Goal: Task Accomplishment & Management: Use online tool/utility

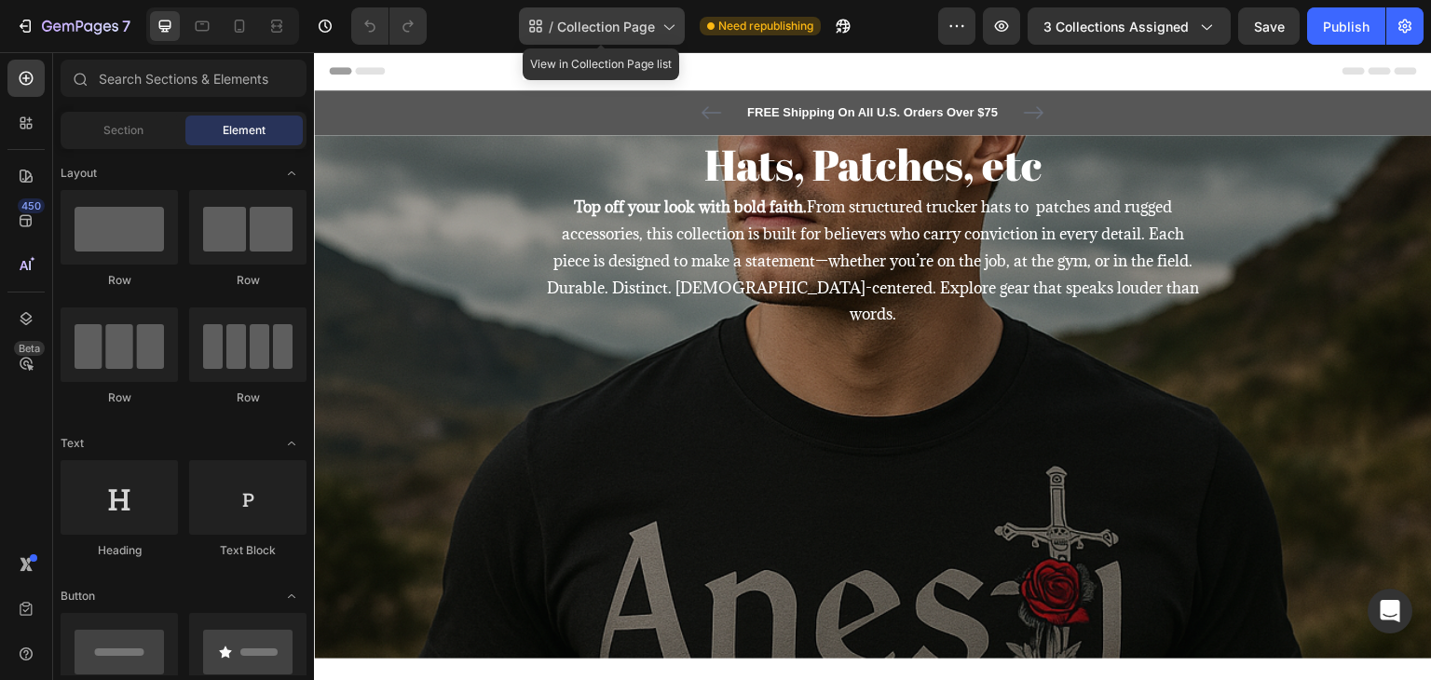
click at [605, 22] on span "Collection Page" at bounding box center [606, 27] width 98 height 20
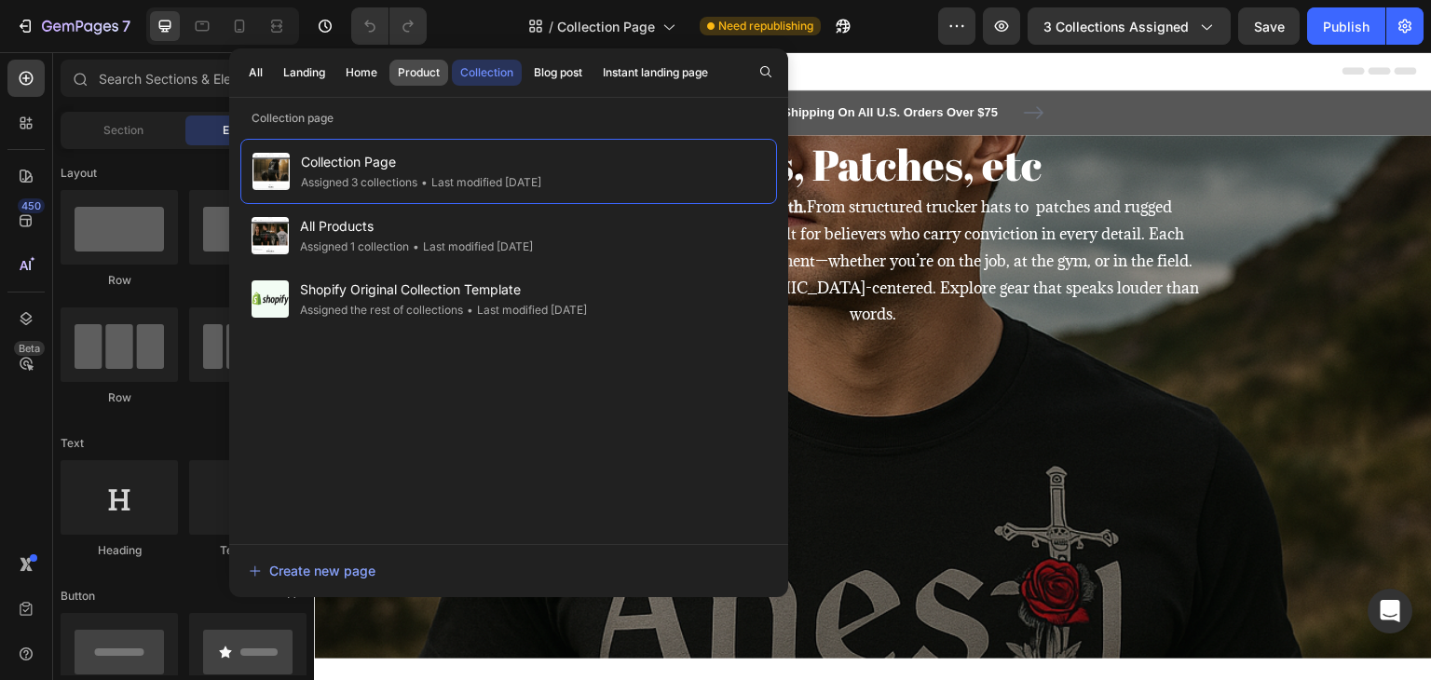
click at [417, 75] on div "Product" at bounding box center [419, 72] width 42 height 17
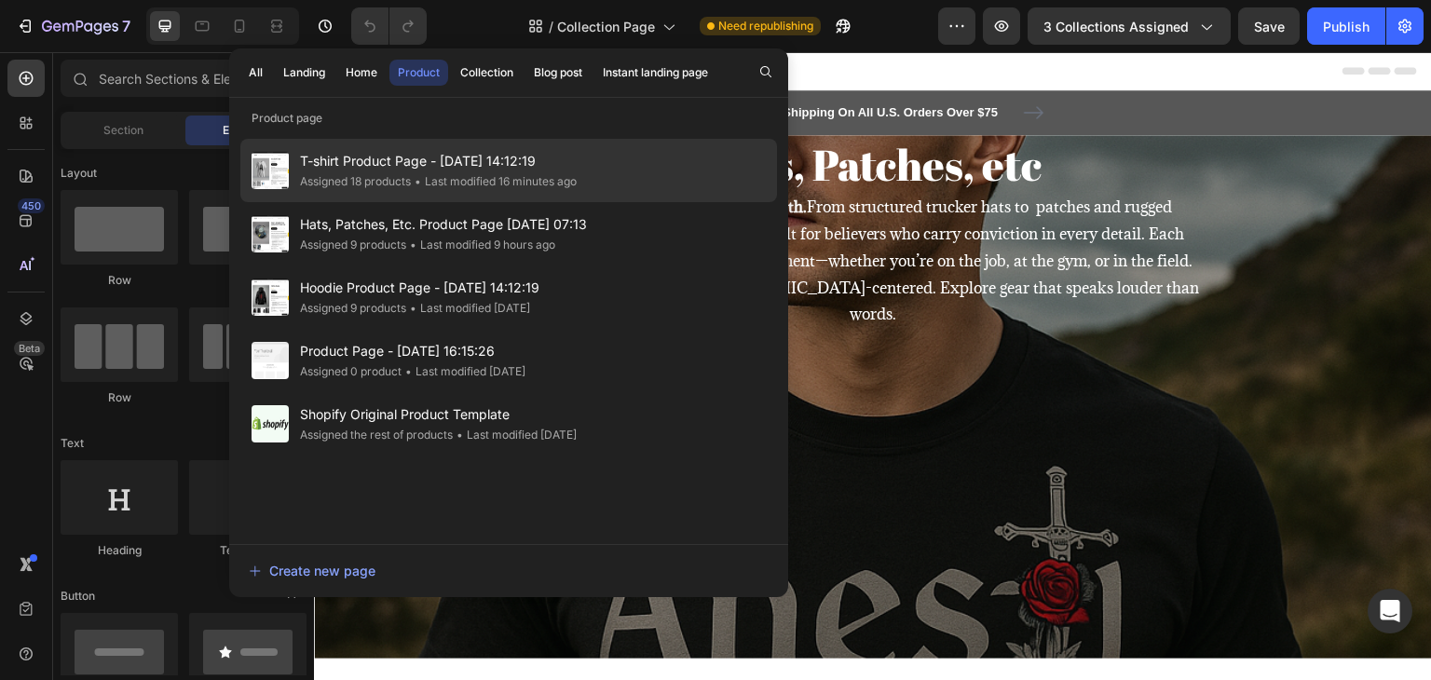
click at [377, 176] on div "Assigned 18 products" at bounding box center [355, 181] width 111 height 19
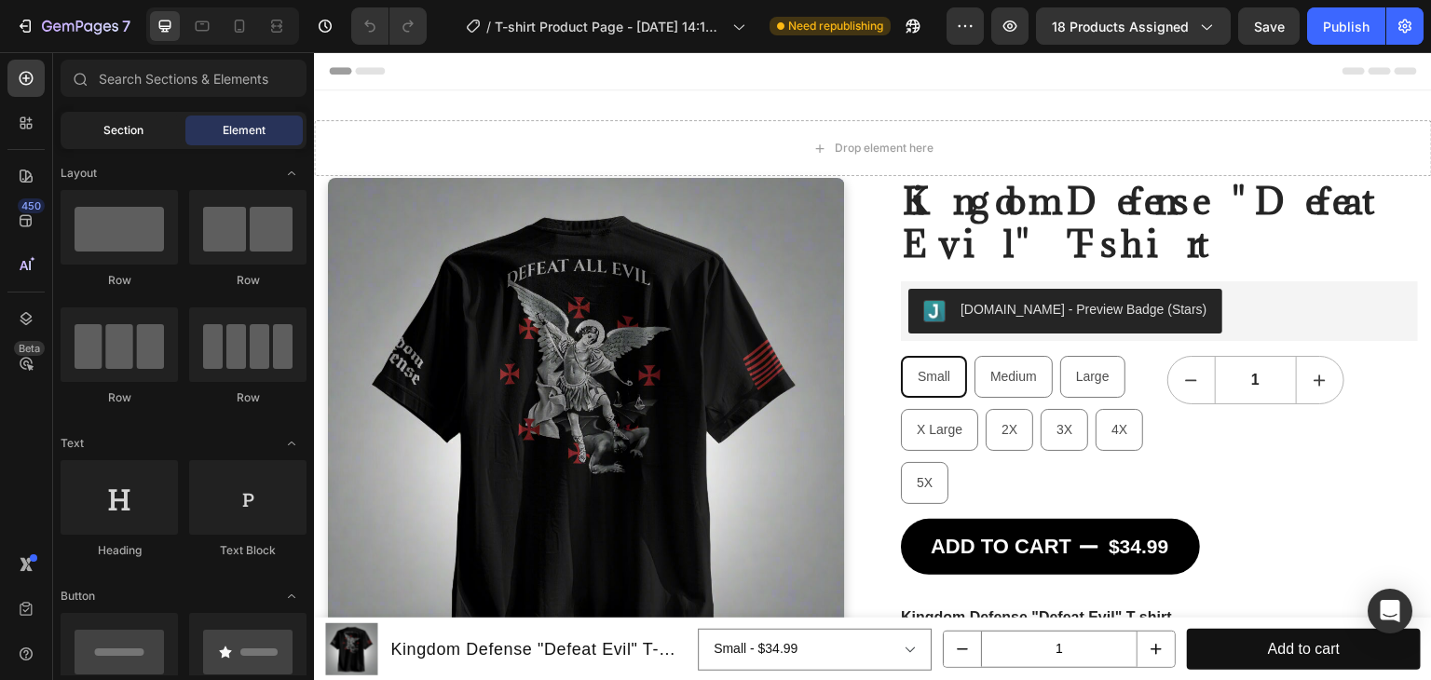
click at [99, 123] on div "Section" at bounding box center [122, 131] width 117 height 30
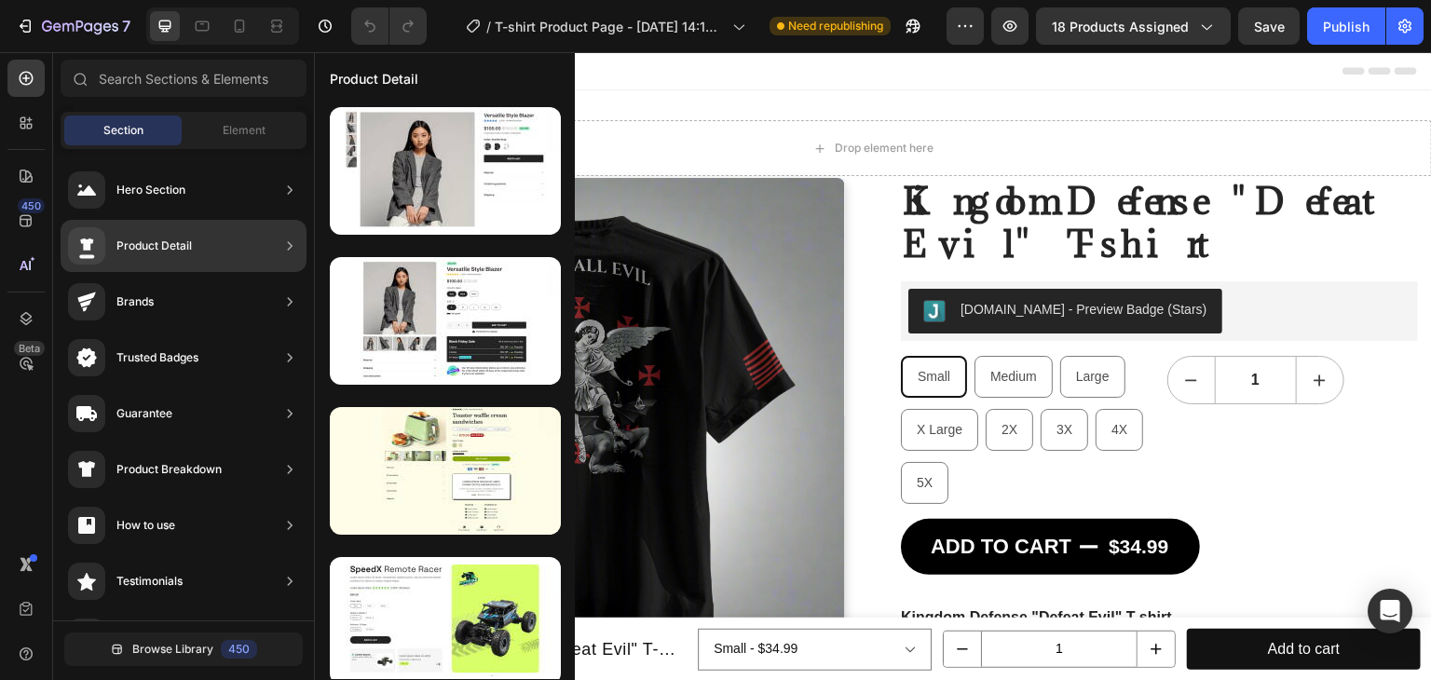
scroll to position [186, 0]
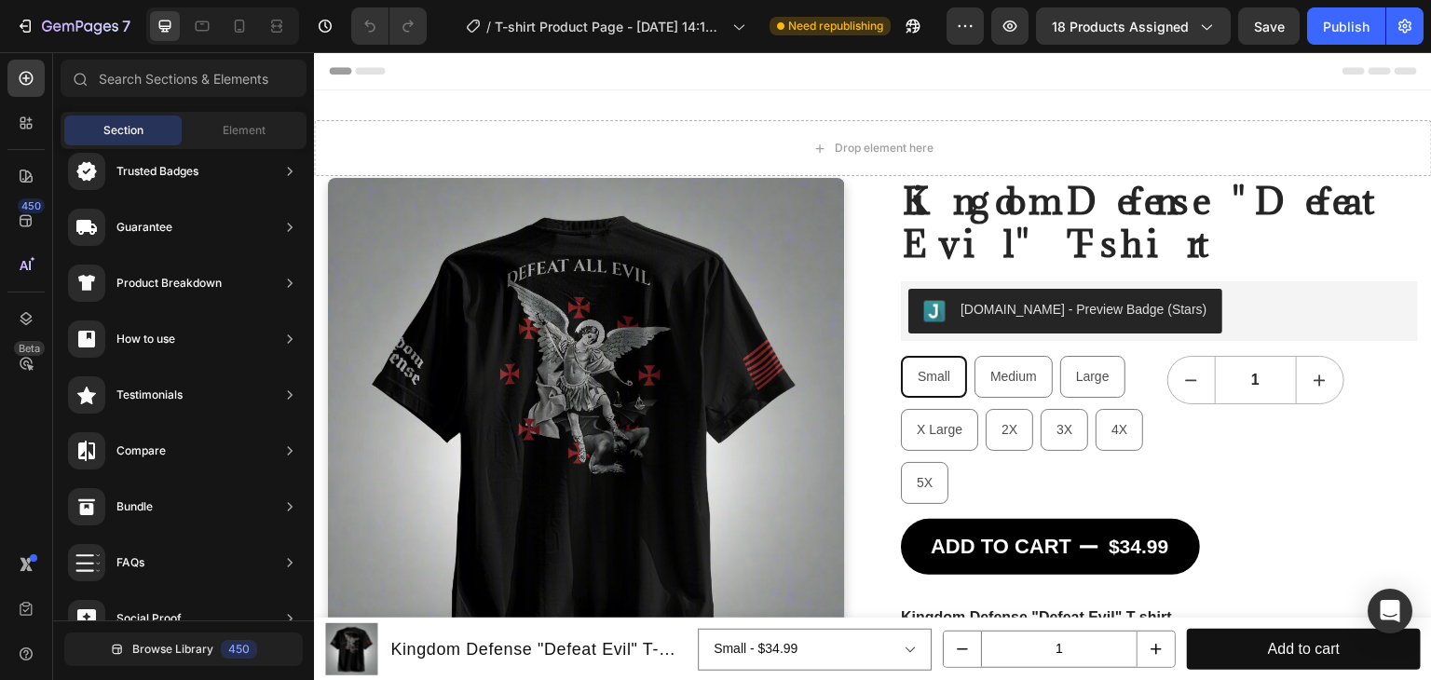
click at [114, 132] on span "Section" at bounding box center [123, 130] width 40 height 17
click at [243, 120] on div "Element" at bounding box center [243, 131] width 117 height 30
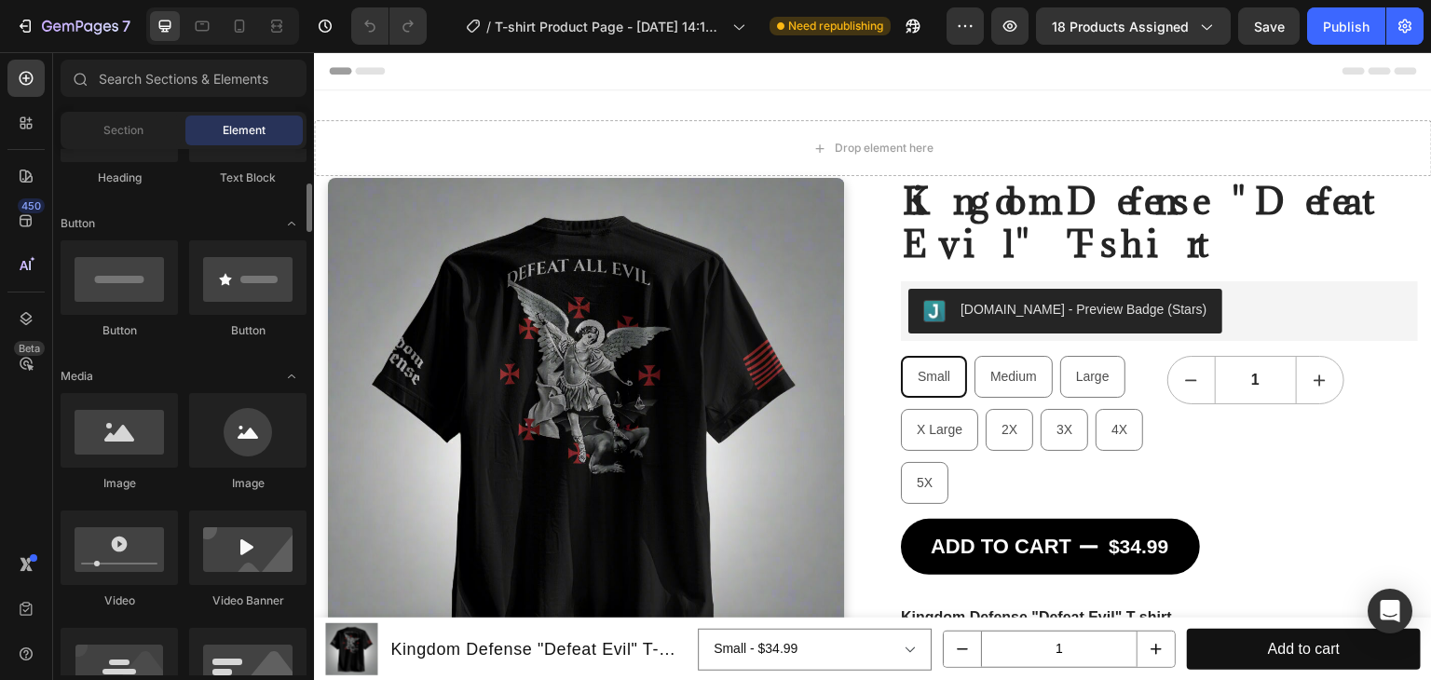
scroll to position [466, 0]
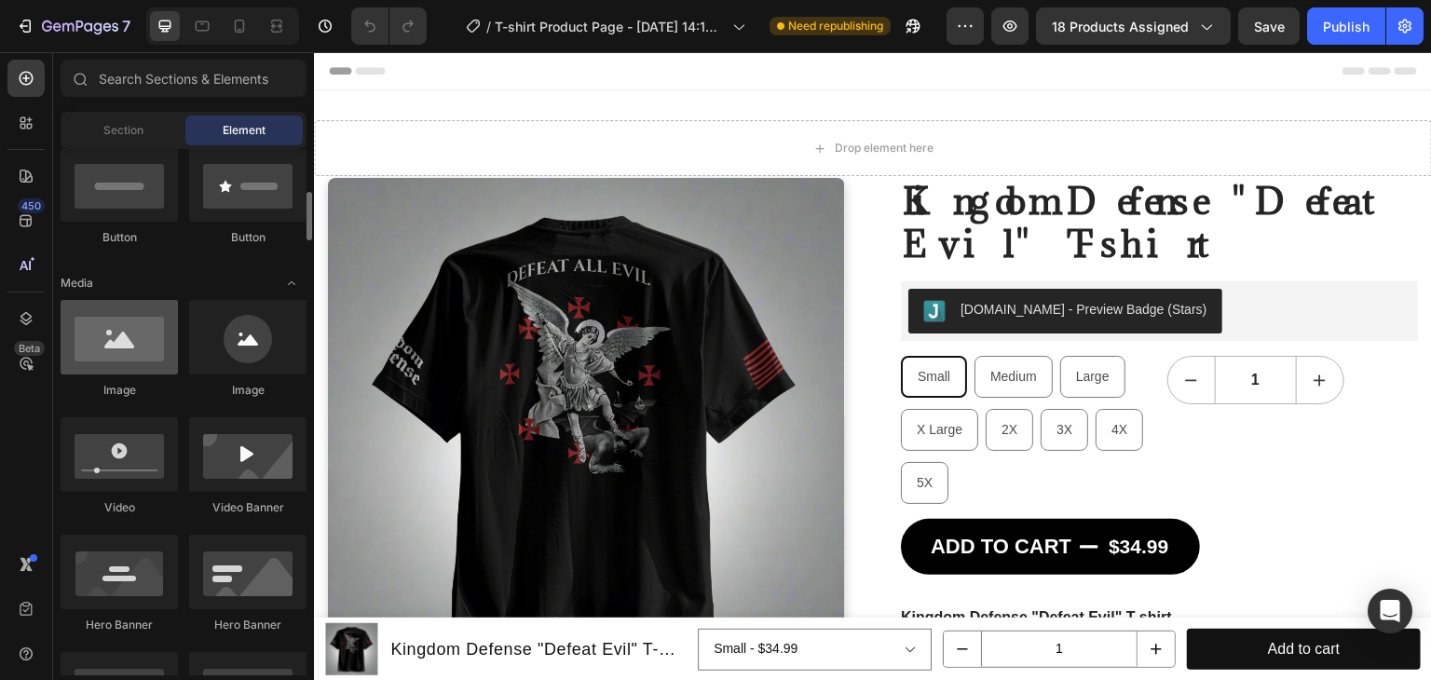
click at [131, 359] on div at bounding box center [119, 337] width 117 height 75
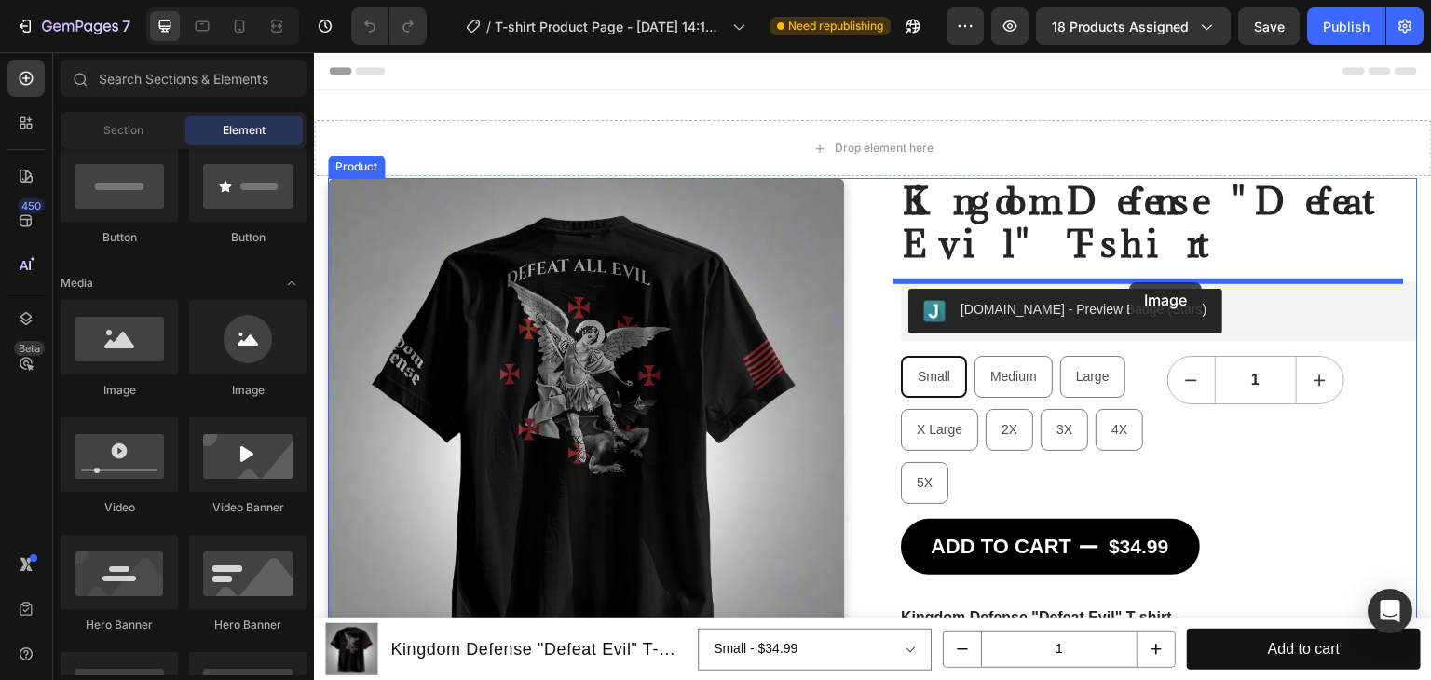
drag, startPoint x: 446, startPoint y: 408, endPoint x: 1130, endPoint y: 282, distance: 695.2
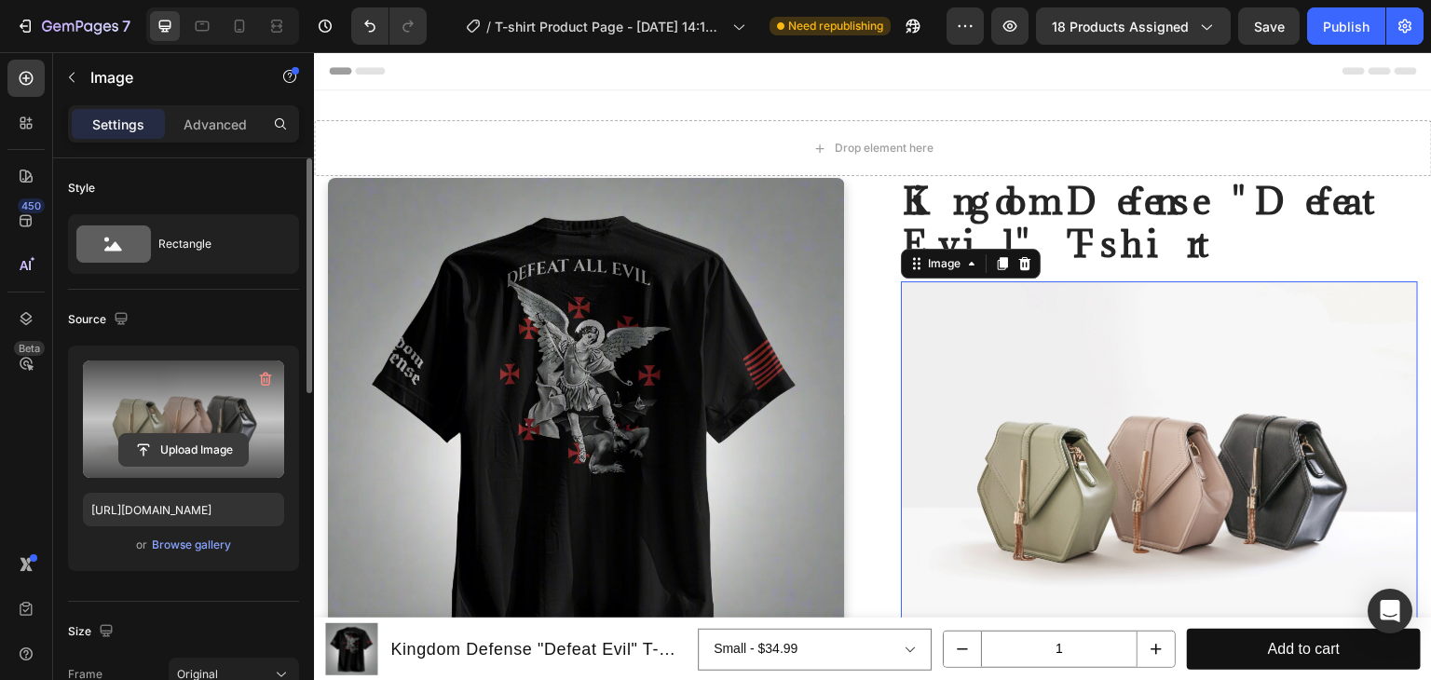
click at [171, 445] on input "file" at bounding box center [183, 450] width 129 height 32
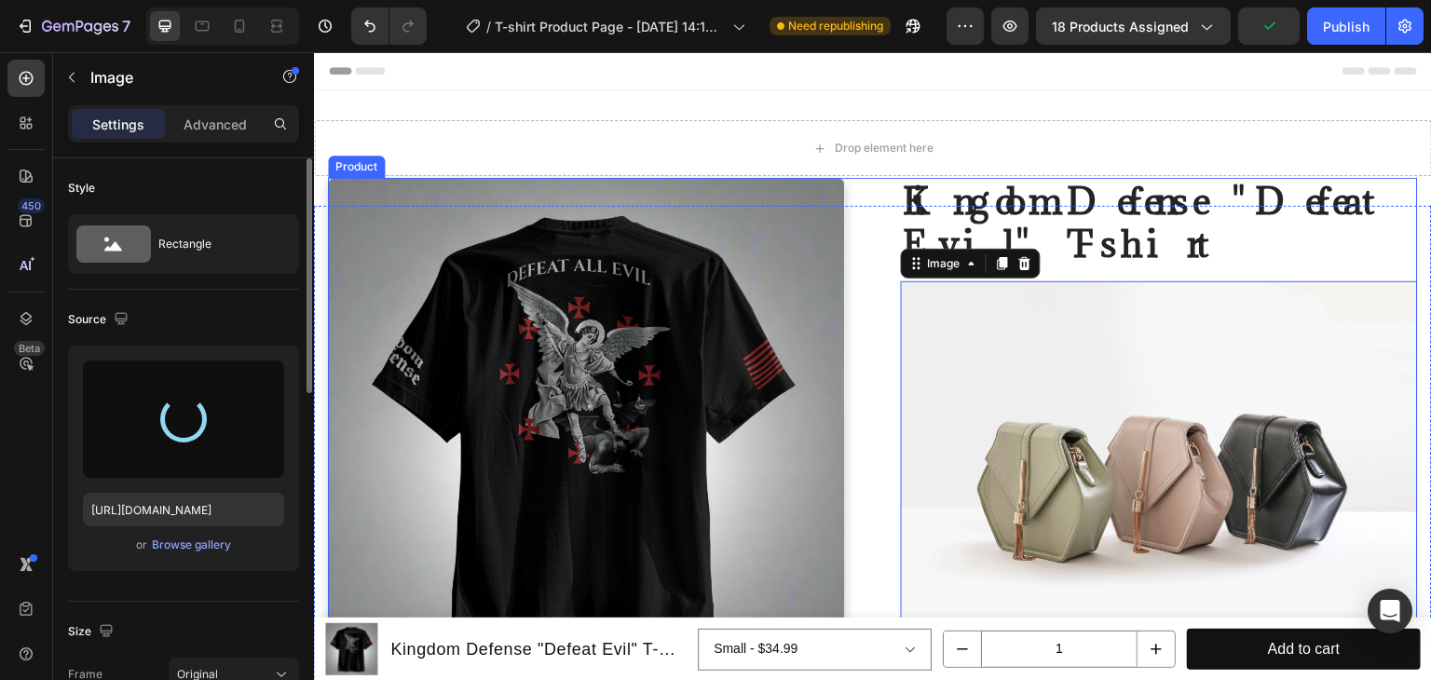
type input "https://cdn.shopify.com/s/files/1/0583/5564/6549/files/gempages_566456234782229…"
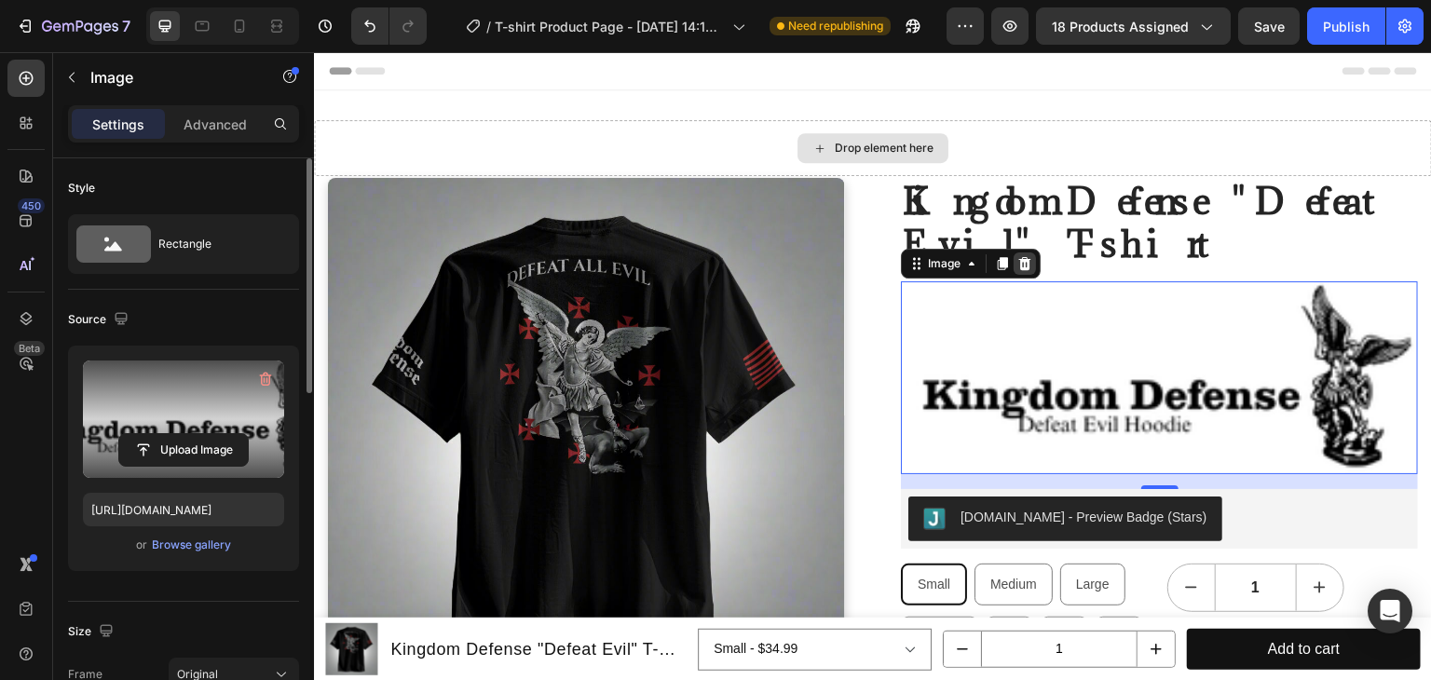
click at [1019, 265] on icon at bounding box center [1025, 263] width 12 height 13
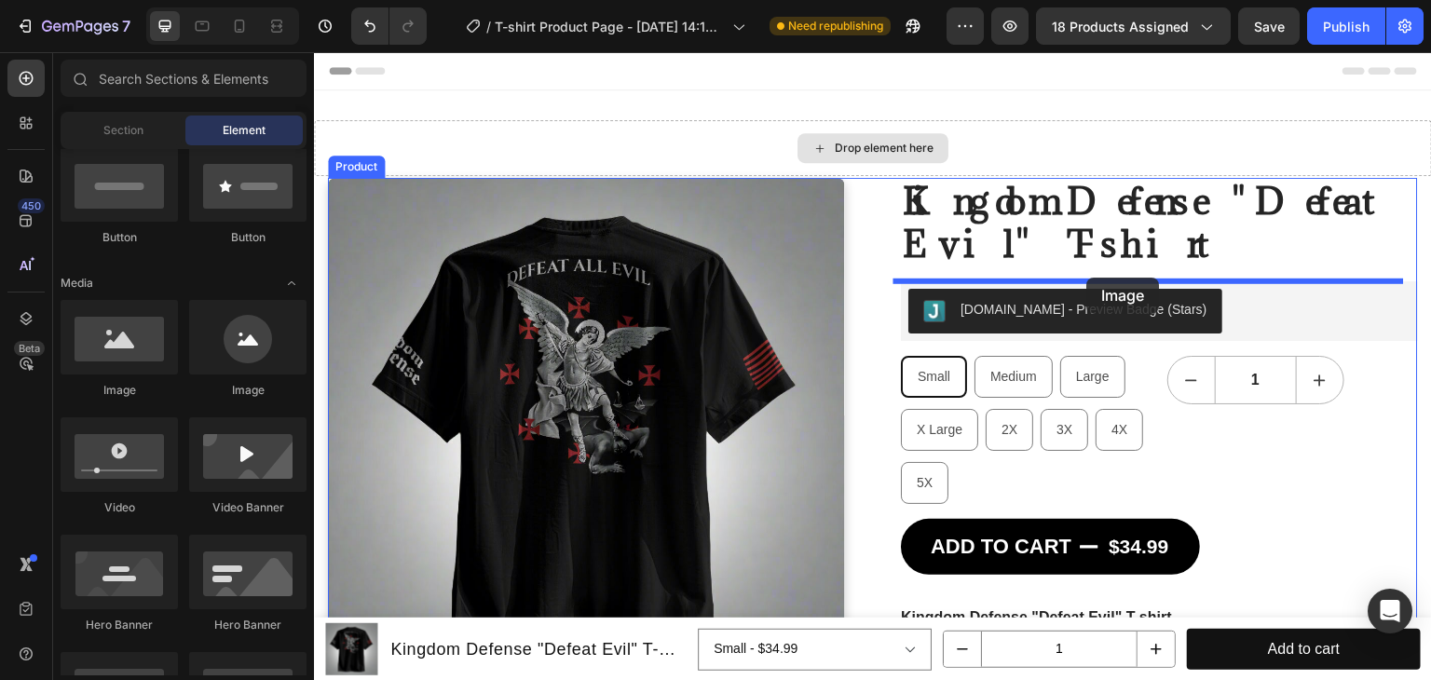
drag, startPoint x: 424, startPoint y: 403, endPoint x: 1087, endPoint y: 278, distance: 675.1
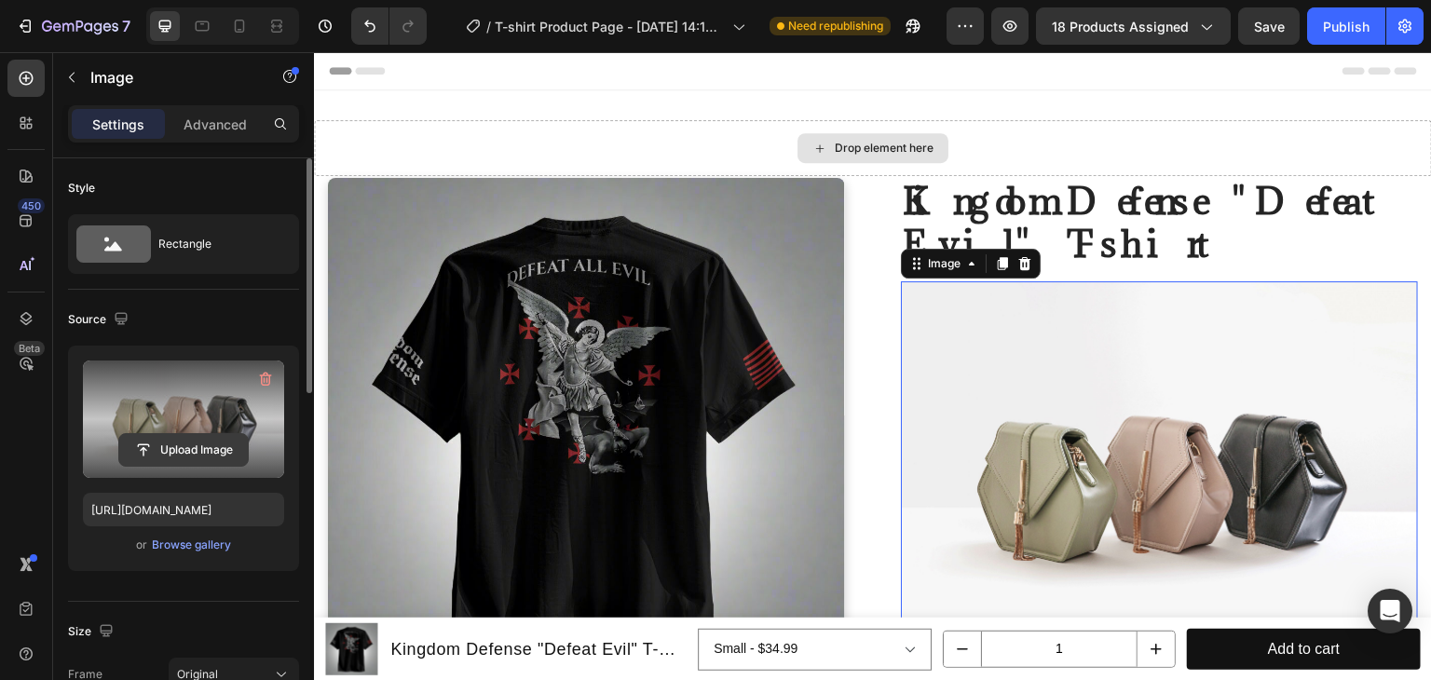
click at [190, 448] on input "file" at bounding box center [183, 450] width 129 height 32
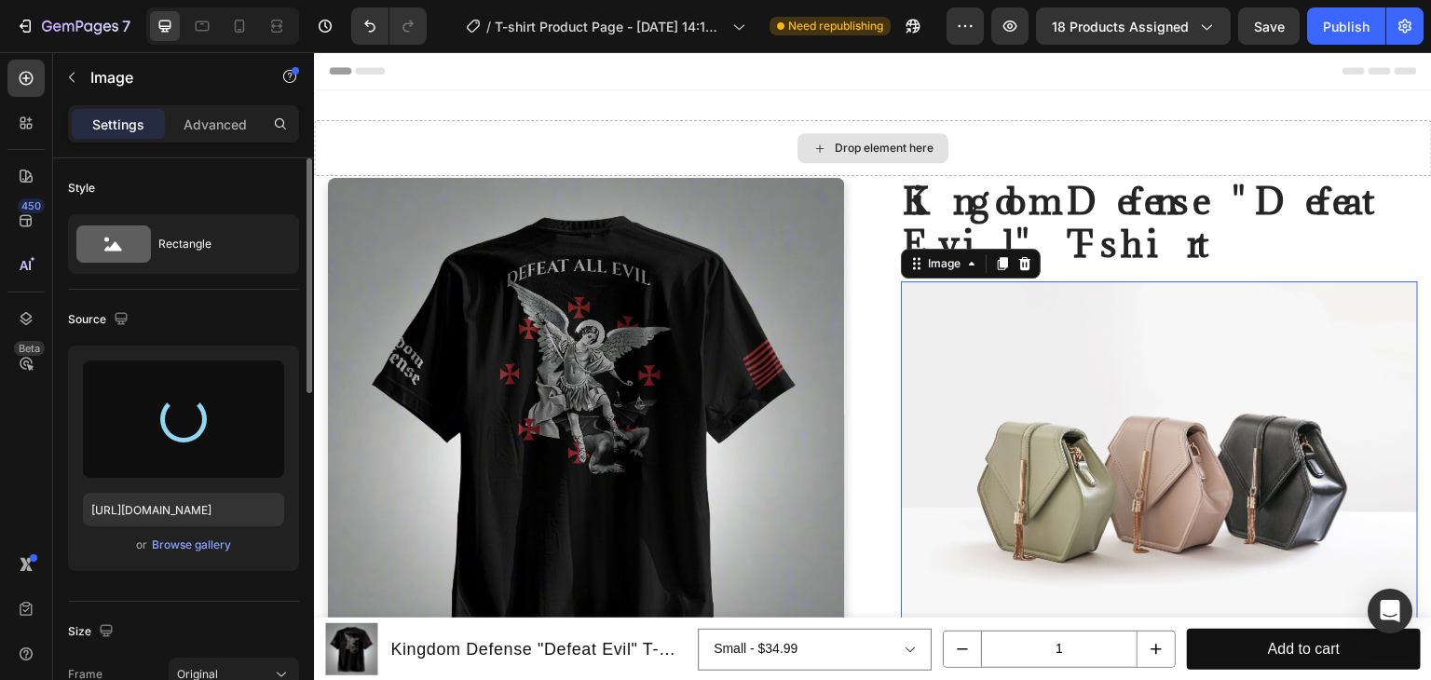
type input "https://cdn.shopify.com/s/files/1/0583/5564/6549/files/gempages_566456234782229…"
